Goal: Task Accomplishment & Management: Use online tool/utility

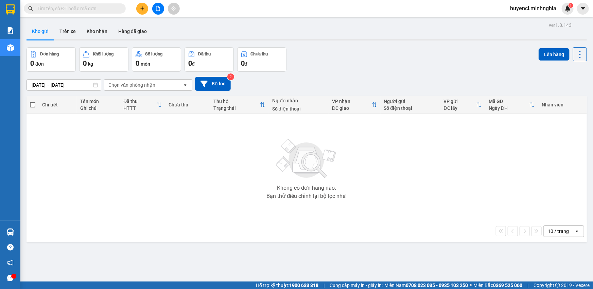
click at [155, 10] on button at bounding box center [158, 9] width 12 height 12
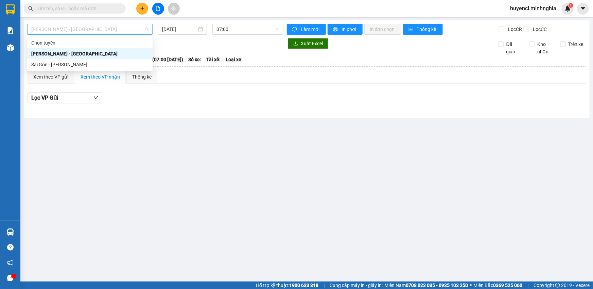
click at [117, 28] on span "[PERSON_NAME] - [GEOGRAPHIC_DATA]" at bounding box center [89, 29] width 117 height 10
click at [72, 63] on div "Sài Gòn - [PERSON_NAME]" at bounding box center [89, 64] width 117 height 7
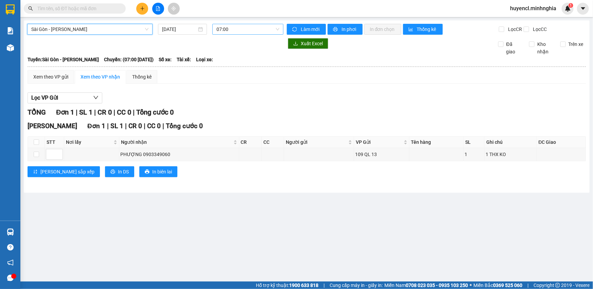
click at [243, 30] on span "07:00" at bounding box center [247, 29] width 63 height 10
click at [187, 33] on input "[DATE]" at bounding box center [179, 28] width 35 height 7
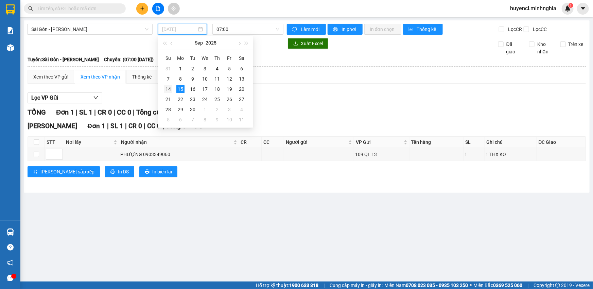
click at [164, 90] on div "14" at bounding box center [168, 89] width 8 height 8
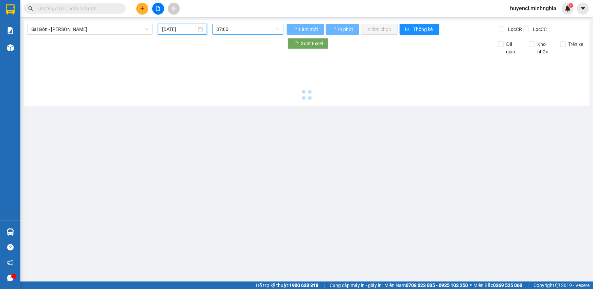
type input "[DATE]"
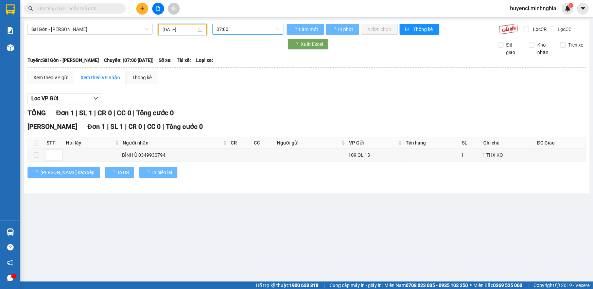
click at [248, 31] on span "07:00" at bounding box center [247, 29] width 63 height 10
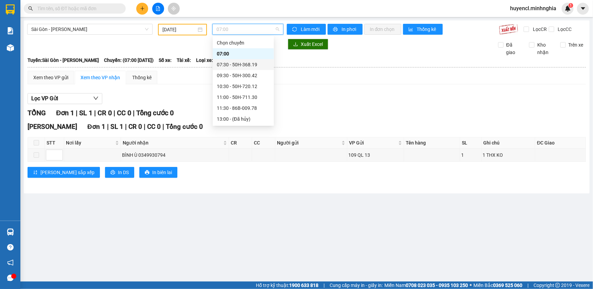
scroll to position [65, 0]
click at [250, 119] on div "22:00 - 50H-302.50" at bounding box center [243, 118] width 53 height 7
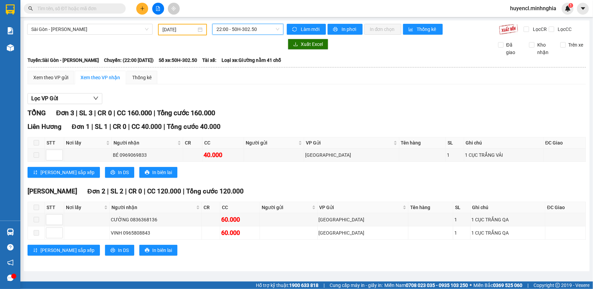
click at [253, 31] on span "22:00 - 50H-302.50" at bounding box center [247, 29] width 63 height 10
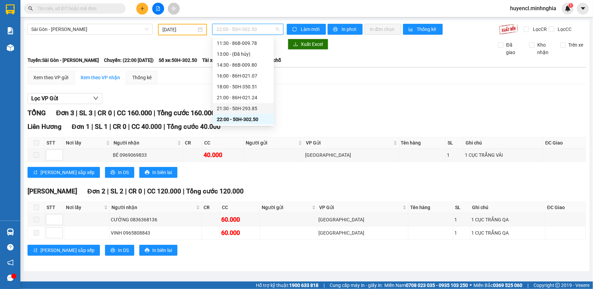
click at [248, 106] on div "21:30 - 50H-293.85" at bounding box center [243, 108] width 53 height 7
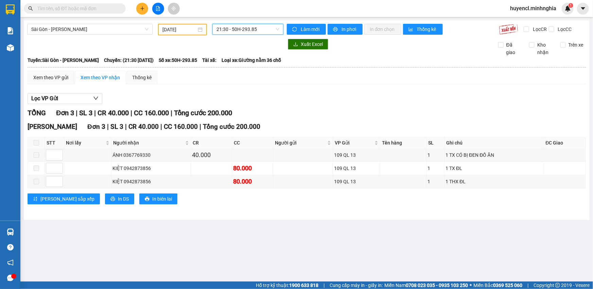
click at [242, 32] on span "21:30 - 50H-293.85" at bounding box center [247, 29] width 63 height 10
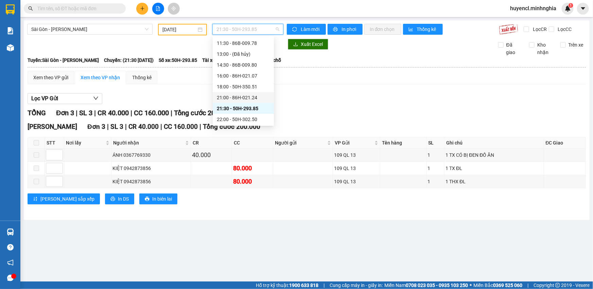
click at [257, 99] on div "21:00 - 86H-021.24" at bounding box center [243, 97] width 53 height 7
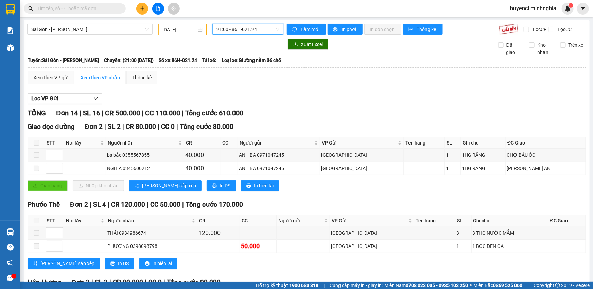
click at [237, 24] on span "21:00 - 86H-021.24" at bounding box center [247, 29] width 63 height 10
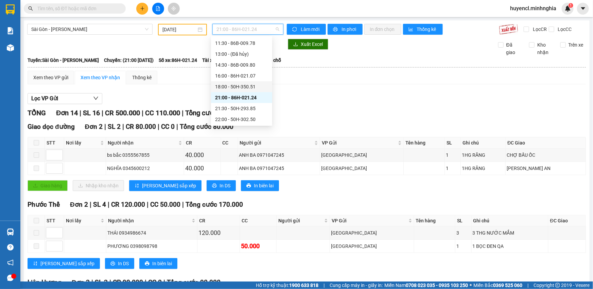
click at [248, 85] on div "18:00 - 50H-350.51" at bounding box center [241, 86] width 53 height 7
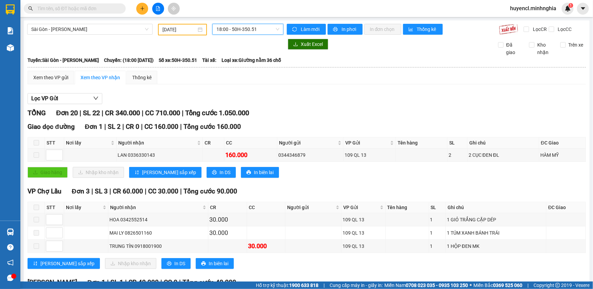
click at [229, 30] on span "18:00 - 50H-350.51" at bounding box center [247, 29] width 63 height 10
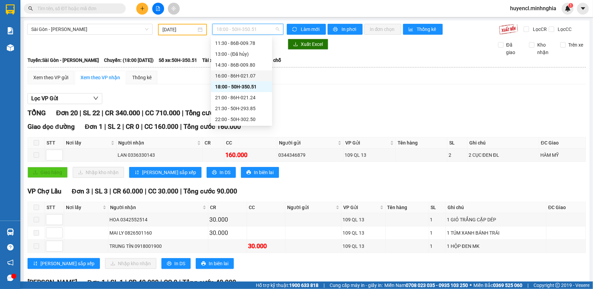
click at [255, 74] on div "16:00 - 86H-021.07" at bounding box center [241, 75] width 53 height 7
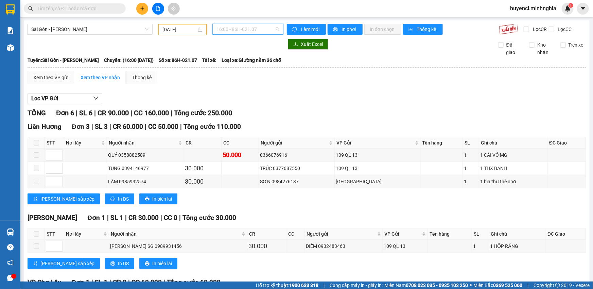
click at [250, 29] on span "16:00 - 86H-021.07" at bounding box center [247, 29] width 63 height 10
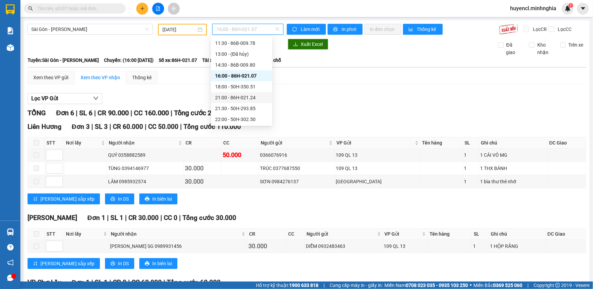
click at [255, 98] on div "21:00 - 86H-021.24" at bounding box center [241, 97] width 53 height 7
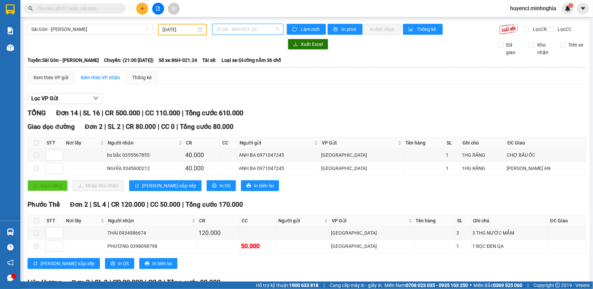
click at [240, 28] on span "21:00 - 86H-021.24" at bounding box center [247, 29] width 63 height 10
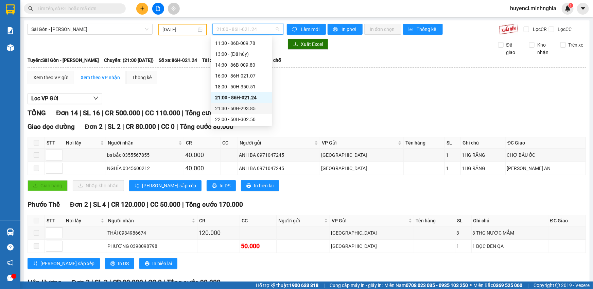
click at [254, 107] on div "21:30 - 50H-293.85" at bounding box center [241, 108] width 53 height 7
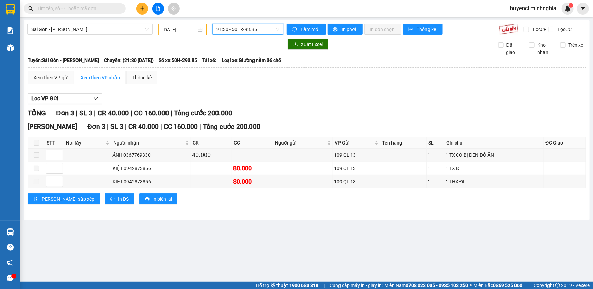
click at [249, 28] on span "21:30 - 50H-293.85" at bounding box center [247, 29] width 63 height 10
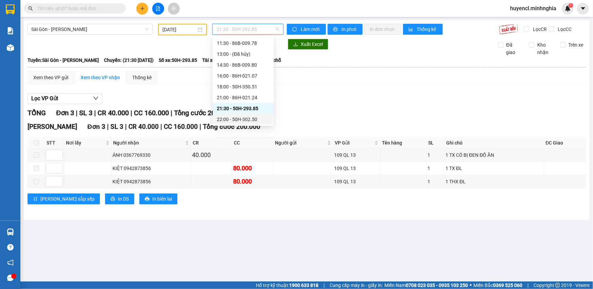
click at [249, 120] on div "22:00 - 50H-302.50" at bounding box center [243, 118] width 53 height 7
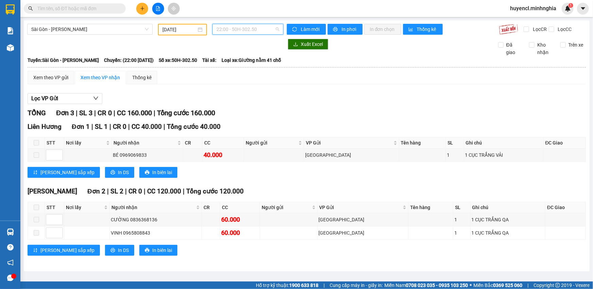
click at [238, 31] on span "22:00 - 50H-302.50" at bounding box center [247, 29] width 63 height 10
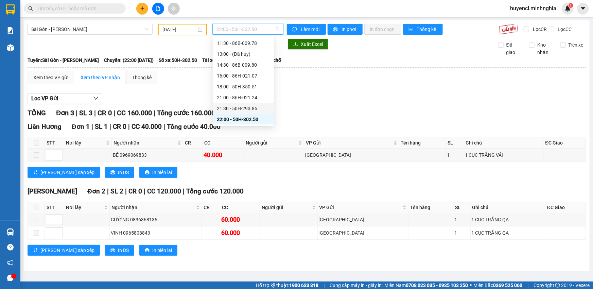
click at [258, 106] on div "21:30 - 50H-293.85" at bounding box center [243, 108] width 53 height 7
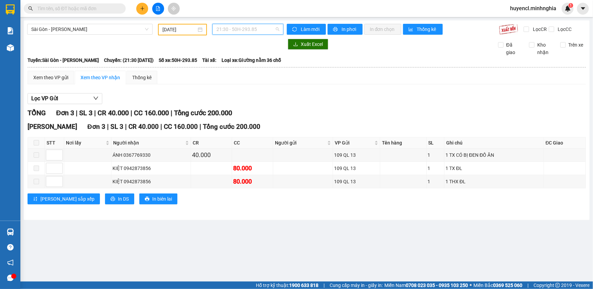
click at [258, 34] on div "21:30 - 50H-293.85" at bounding box center [247, 29] width 71 height 11
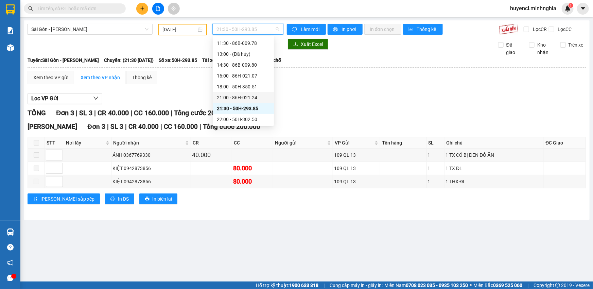
click at [248, 97] on div "21:00 - 86H-021.24" at bounding box center [243, 97] width 53 height 7
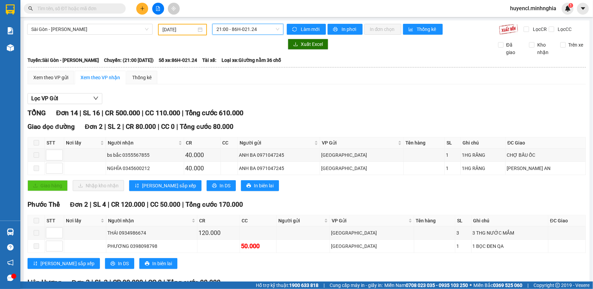
click at [242, 30] on span "21:00 - 86H-021.24" at bounding box center [247, 29] width 63 height 10
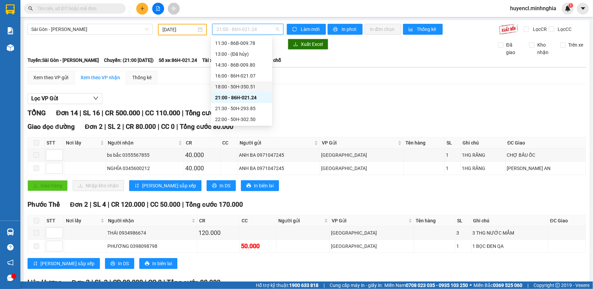
click at [249, 86] on div "18:00 - 50H-350.51" at bounding box center [241, 86] width 53 height 7
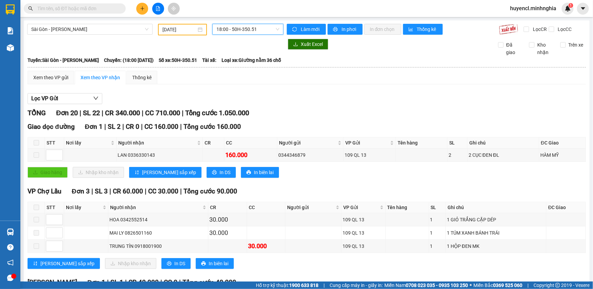
scroll to position [92, 0]
